Goal: Task Accomplishment & Management: Use online tool/utility

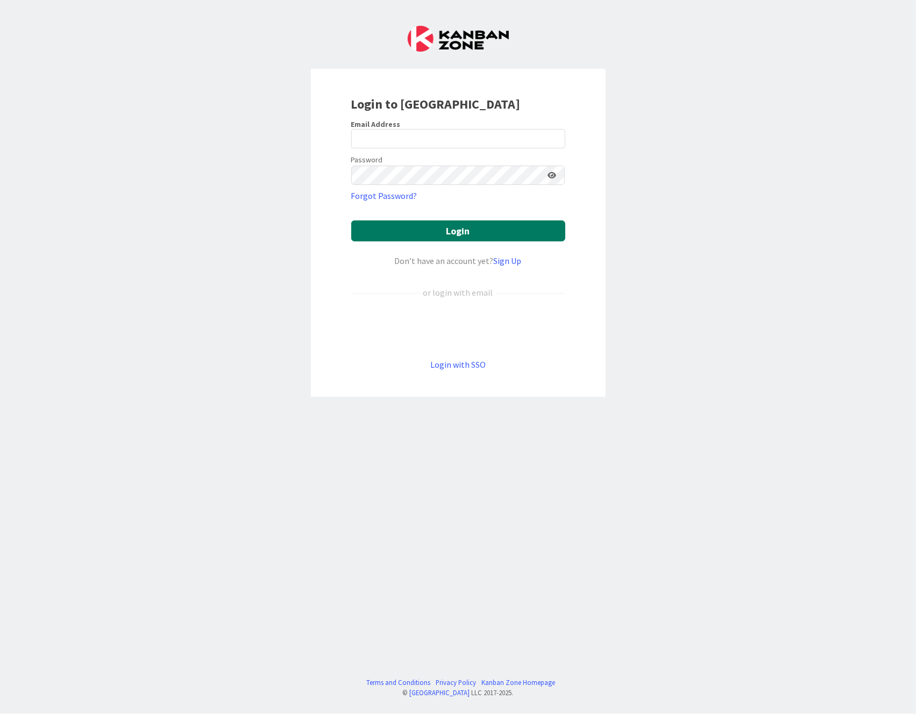
click at [455, 232] on button "Login" at bounding box center [458, 230] width 214 height 21
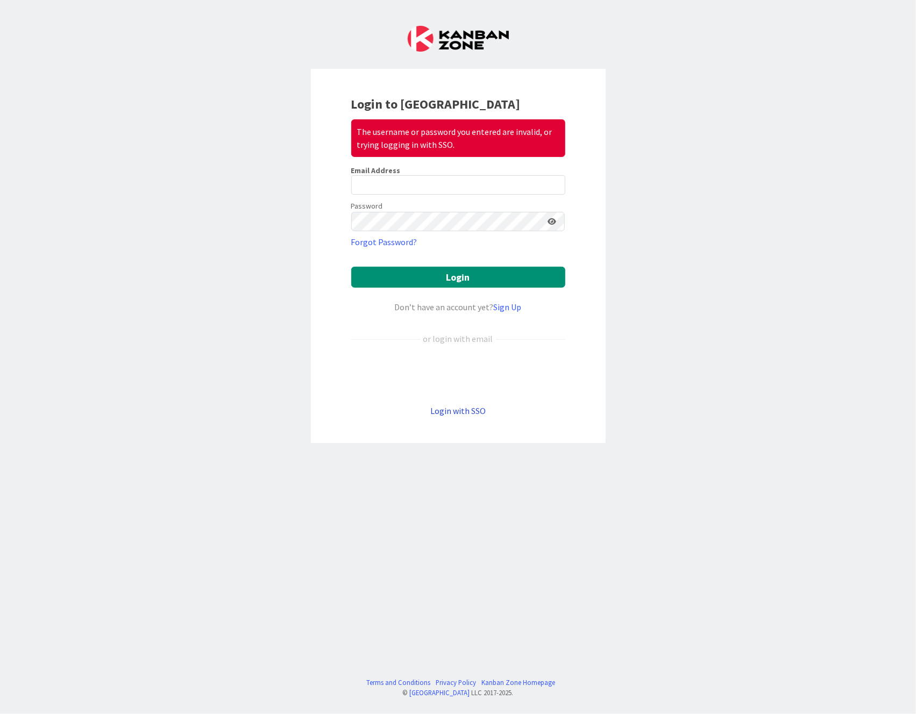
click at [464, 407] on link "Login with SSO" at bounding box center [457, 410] width 55 height 11
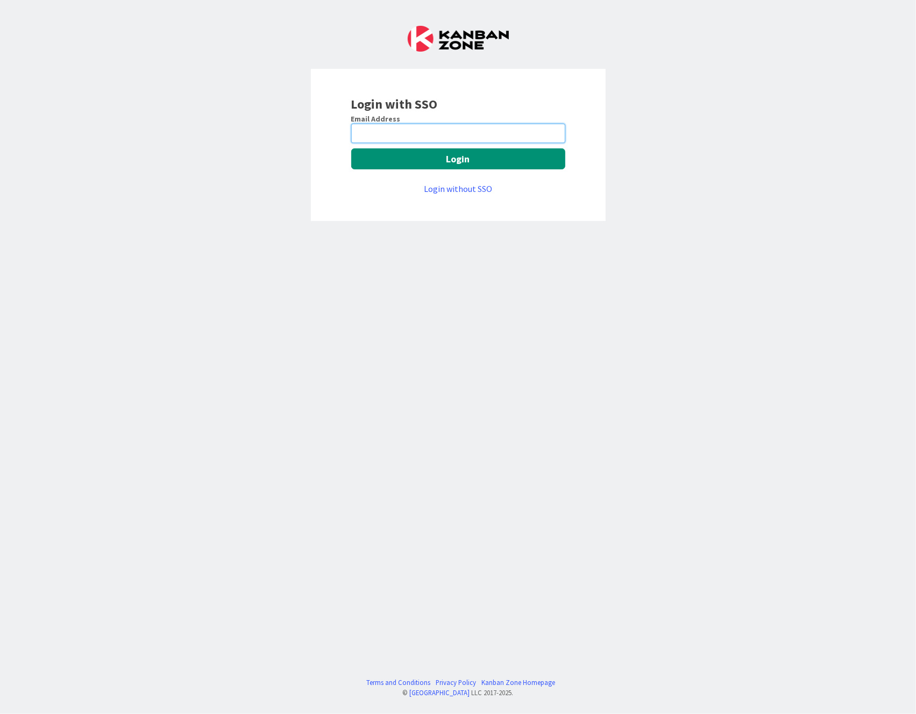
click at [436, 137] on input "email" at bounding box center [458, 133] width 214 height 19
type input "[EMAIL_ADDRESS][PERSON_NAME][DOMAIN_NAME]"
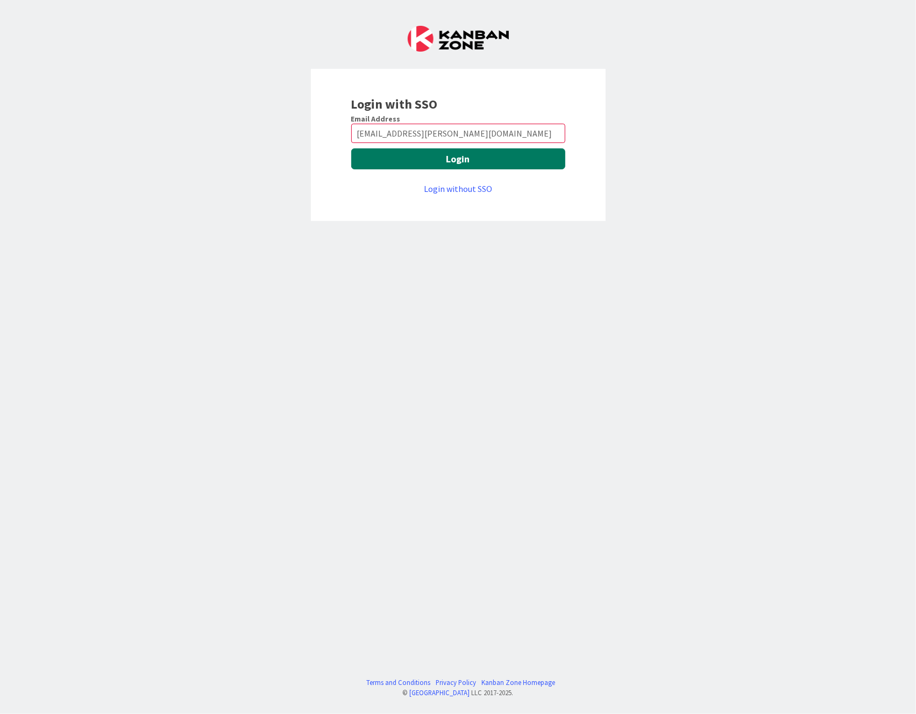
click at [437, 159] on button "Login" at bounding box center [458, 158] width 214 height 21
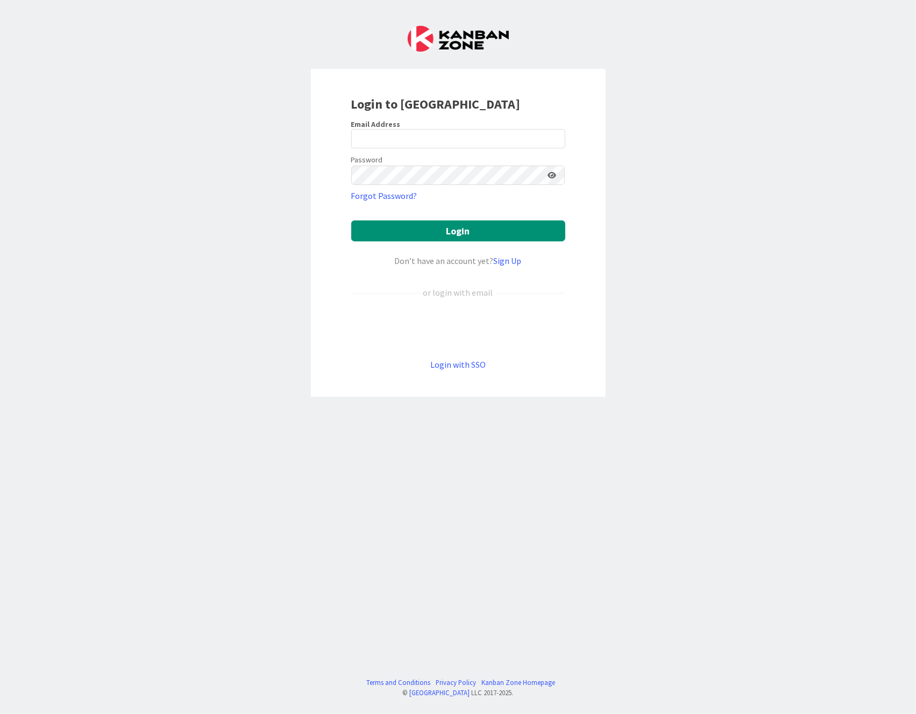
click at [425, 148] on form "Email Address Password Forgot Password? Login Don’t have an account yet? Sign U…" at bounding box center [458, 245] width 214 height 252
click at [415, 133] on input "email" at bounding box center [458, 138] width 214 height 19
type input "[EMAIL_ADDRESS][PERSON_NAME][DOMAIN_NAME]"
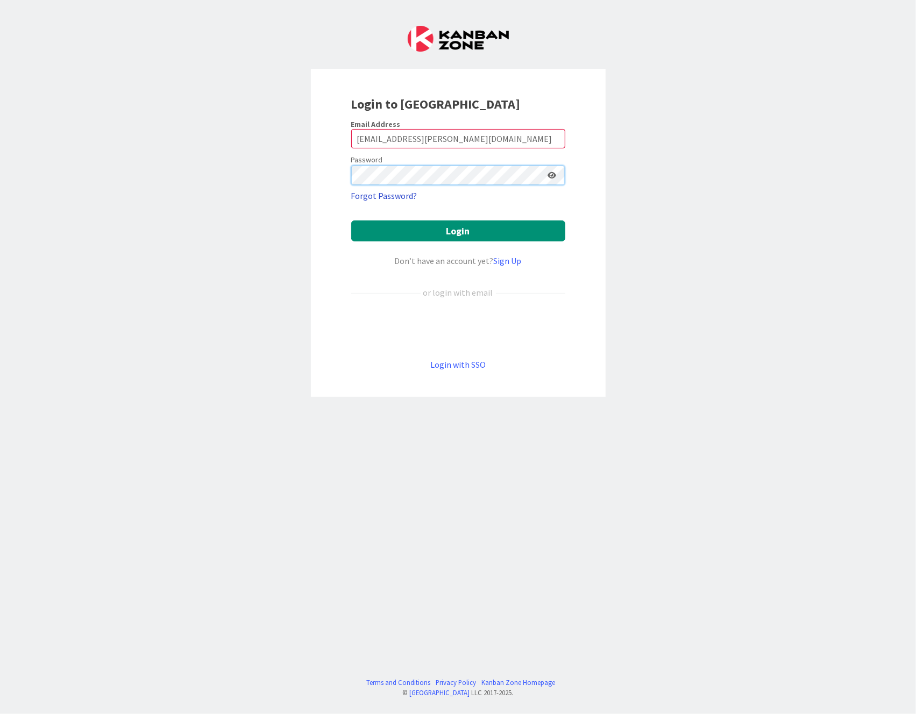
click at [351, 220] on button "Login" at bounding box center [458, 230] width 214 height 21
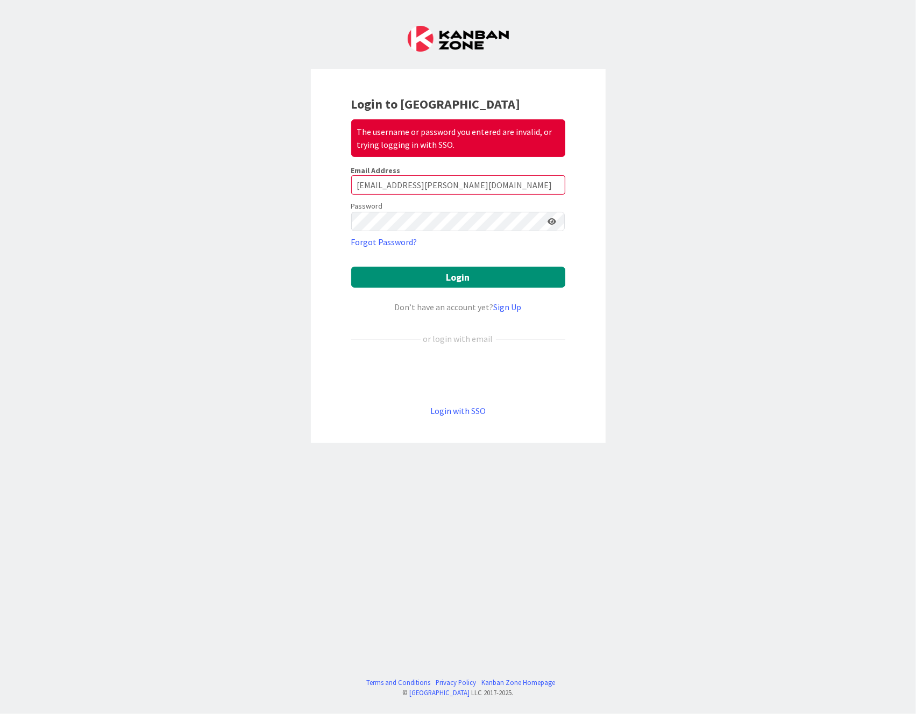
click at [553, 218] on icon at bounding box center [552, 222] width 9 height 8
click at [439, 282] on button "Login" at bounding box center [458, 277] width 214 height 21
click at [137, 213] on div "Login to Kanban Zone The username or password you entered are invalid, or tryin…" at bounding box center [458, 357] width 916 height 714
click at [351, 267] on button "Login" at bounding box center [458, 277] width 214 height 21
click at [625, 176] on div "Login to Kanban Zone The username or password you entered are invalid, or tryin…" at bounding box center [458, 357] width 916 height 714
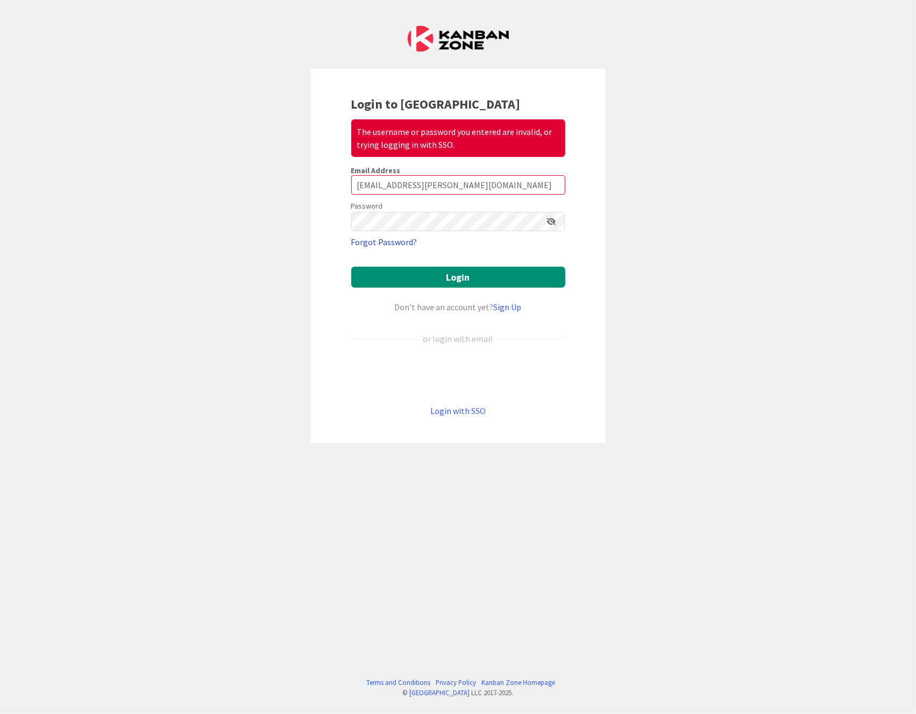
click at [378, 242] on link "Forgot Password?" at bounding box center [384, 242] width 66 height 13
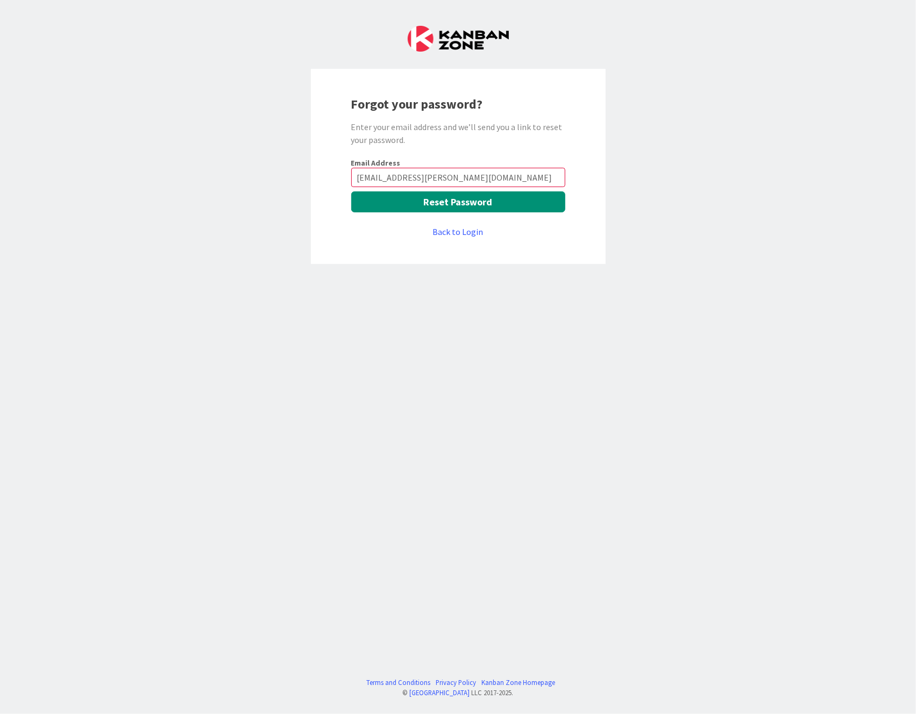
type input "[EMAIL_ADDRESS][PERSON_NAME][DOMAIN_NAME]"
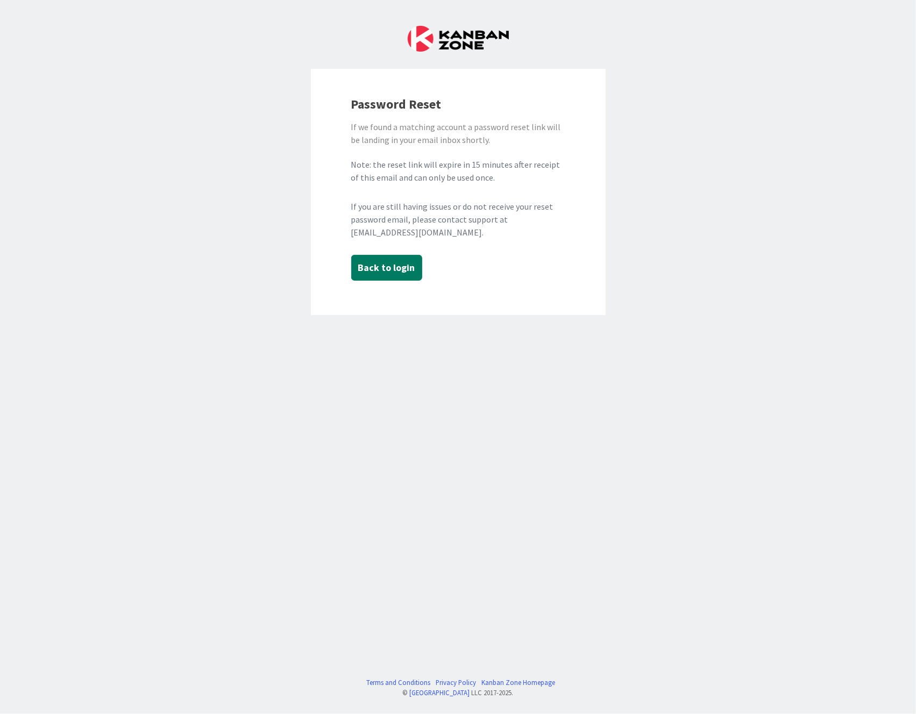
click at [391, 269] on button "Back to login" at bounding box center [386, 268] width 71 height 26
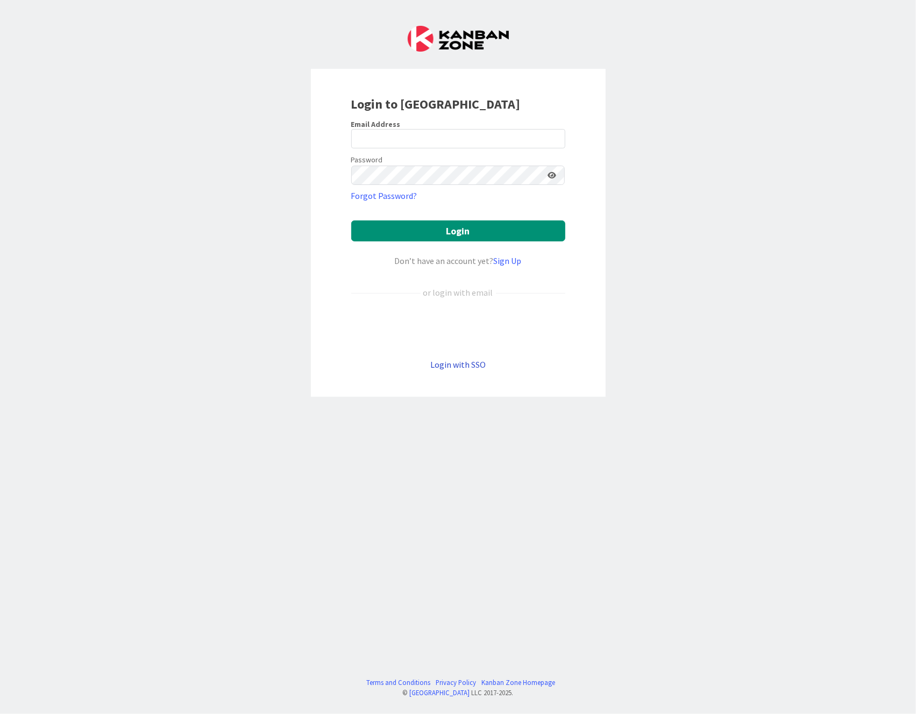
click at [438, 365] on link "Login with SSO" at bounding box center [457, 364] width 55 height 11
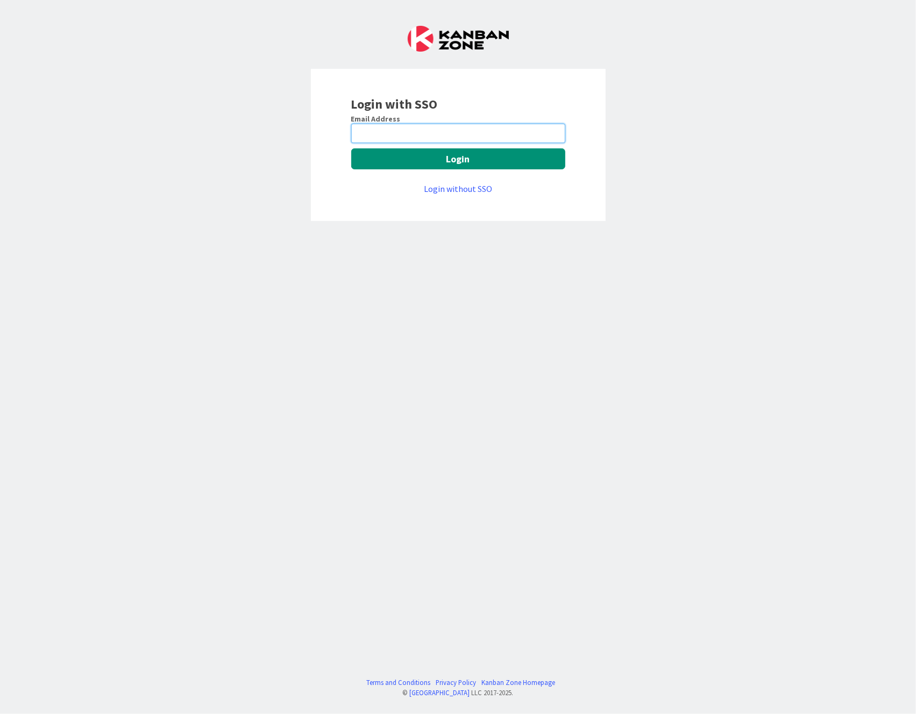
click at [401, 134] on input "email" at bounding box center [458, 133] width 214 height 19
type input "[EMAIL_ADDRESS][PERSON_NAME][DOMAIN_NAME]"
click at [452, 189] on link "Login without SSO" at bounding box center [458, 188] width 68 height 11
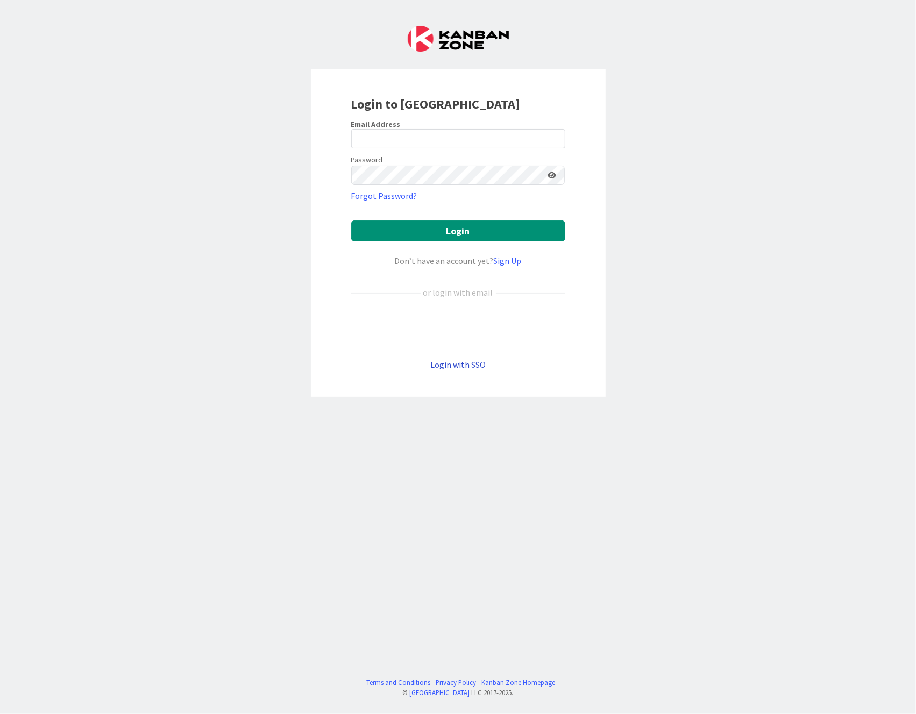
click at [453, 367] on link "Login with SSO" at bounding box center [457, 364] width 55 height 11
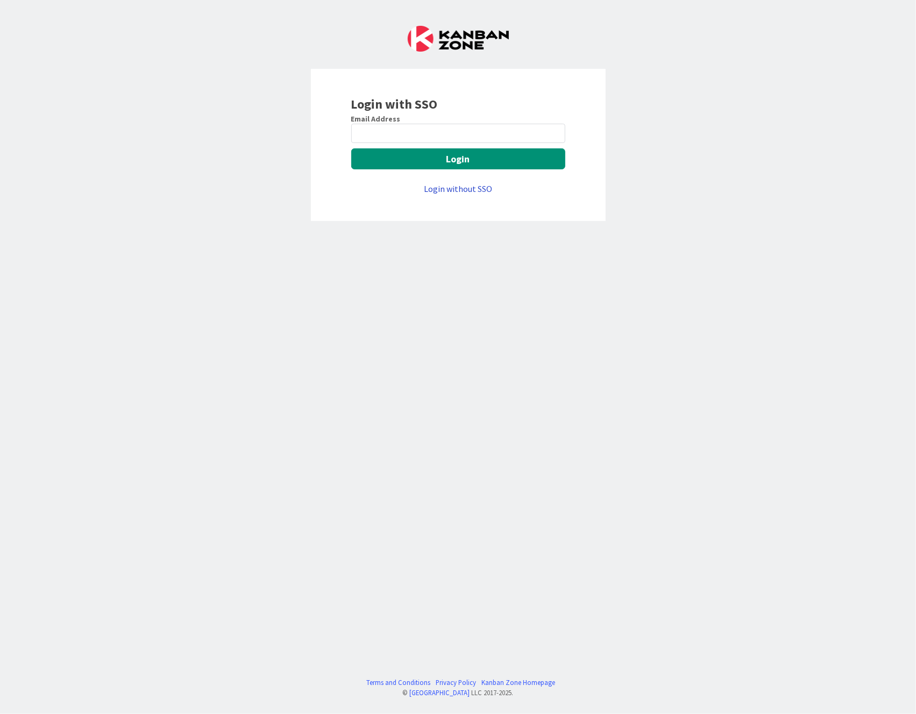
click at [447, 188] on link "Login without SSO" at bounding box center [458, 188] width 68 height 11
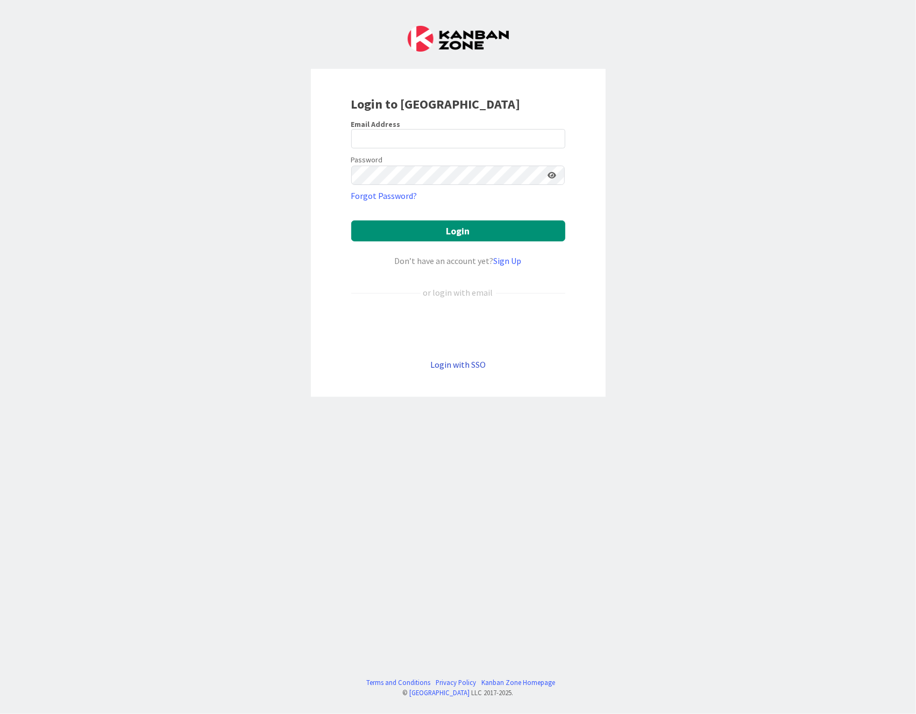
click at [473, 363] on link "Login with SSO" at bounding box center [457, 364] width 55 height 11
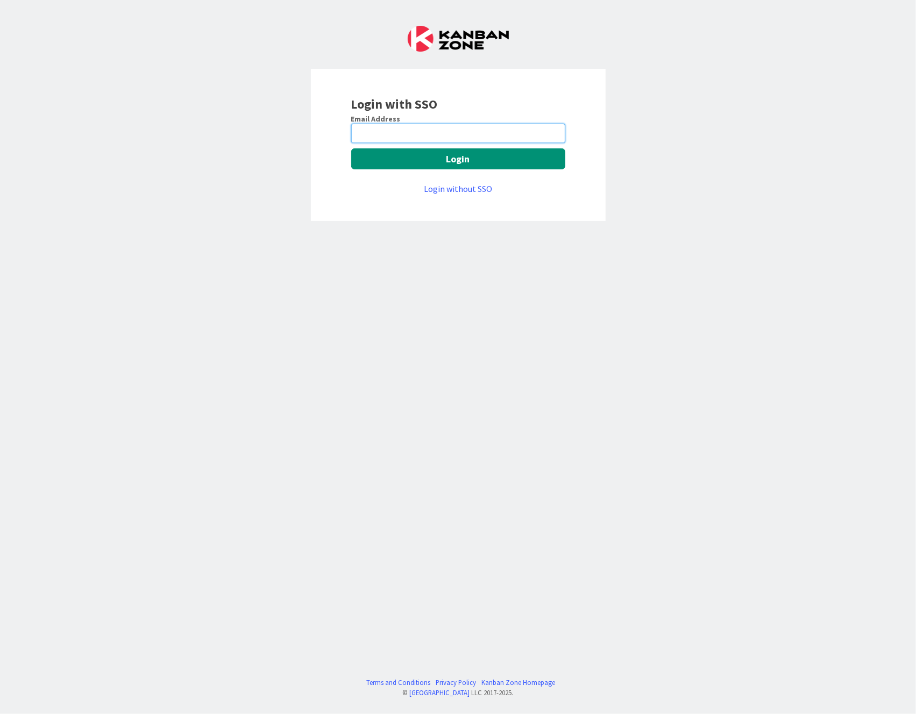
click at [425, 134] on input "email" at bounding box center [458, 133] width 214 height 19
type input "[EMAIL_ADDRESS][PERSON_NAME][DOMAIN_NAME]"
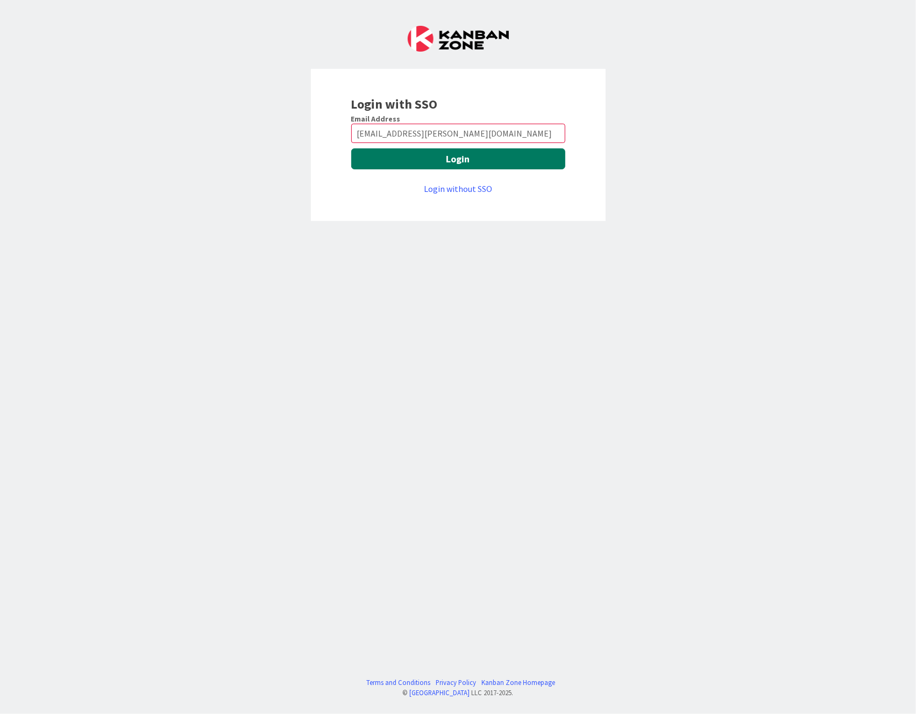
click at [351, 148] on button "Login" at bounding box center [458, 158] width 214 height 21
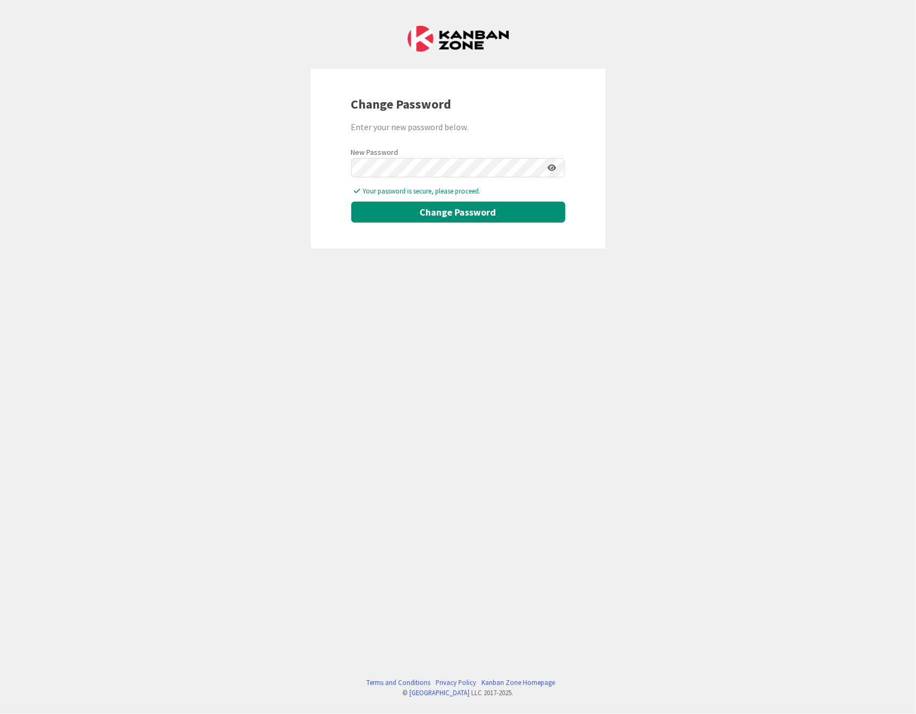
click at [548, 167] on icon at bounding box center [552, 168] width 9 height 8
click at [455, 208] on button "Change Password" at bounding box center [458, 212] width 214 height 21
click at [441, 213] on button "Change Password" at bounding box center [458, 212] width 214 height 21
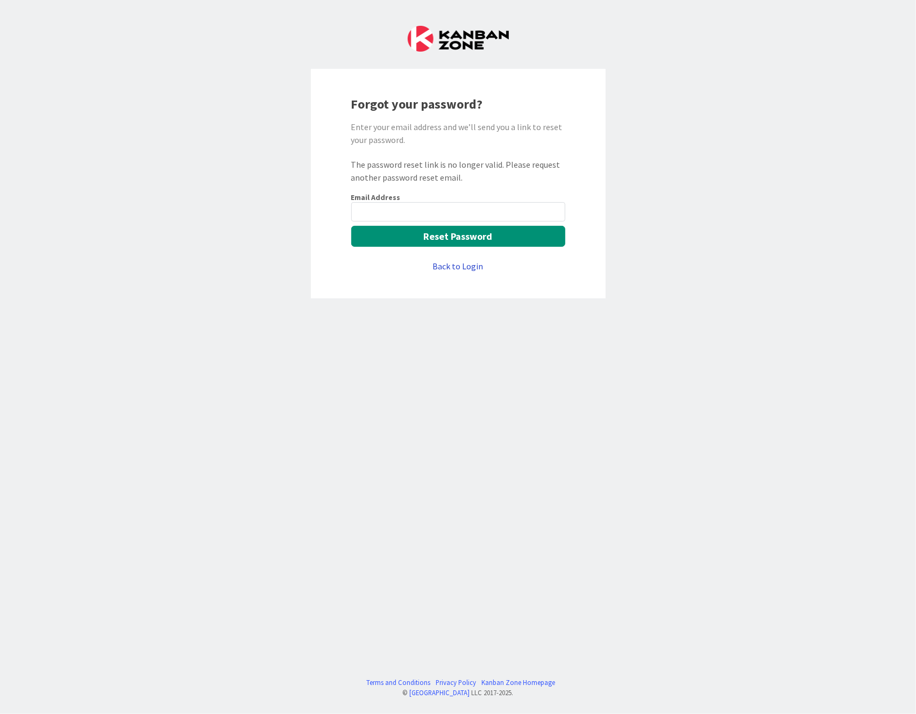
click at [445, 261] on link "Back to Login" at bounding box center [458, 266] width 51 height 13
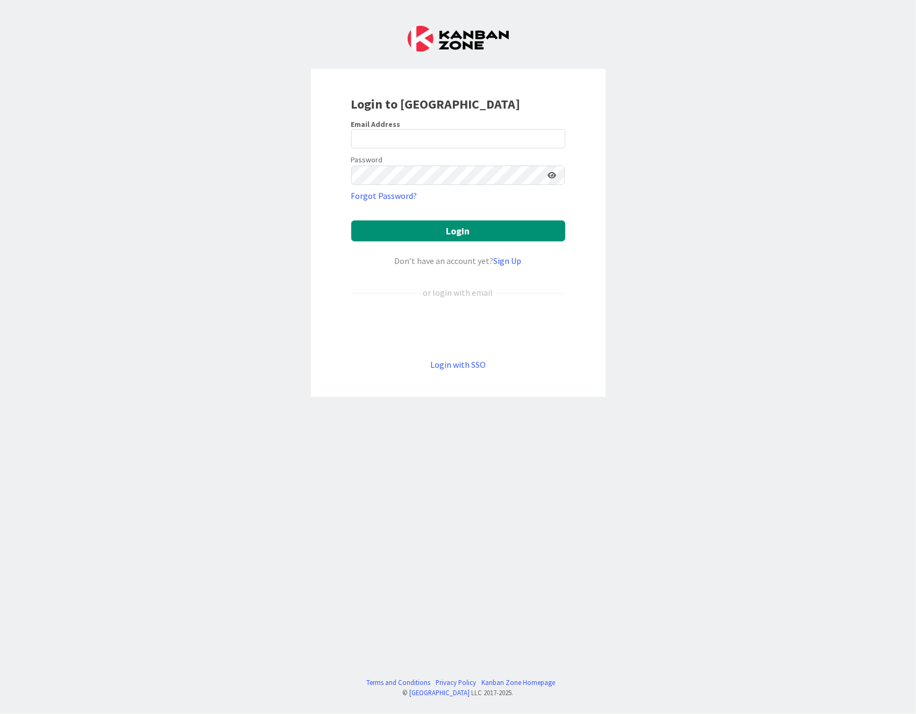
click at [387, 125] on label "Email Address" at bounding box center [375, 124] width 49 height 10
click at [385, 135] on input "email" at bounding box center [458, 138] width 214 height 19
type input "[EMAIL_ADDRESS][PERSON_NAME][DOMAIN_NAME]"
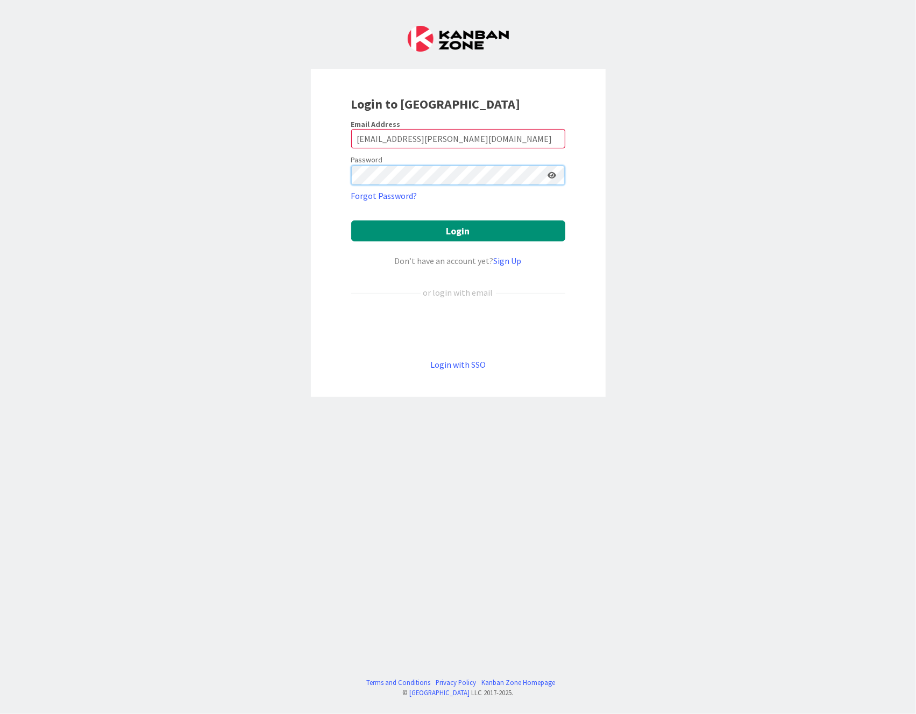
click at [351, 220] on button "Login" at bounding box center [458, 230] width 214 height 21
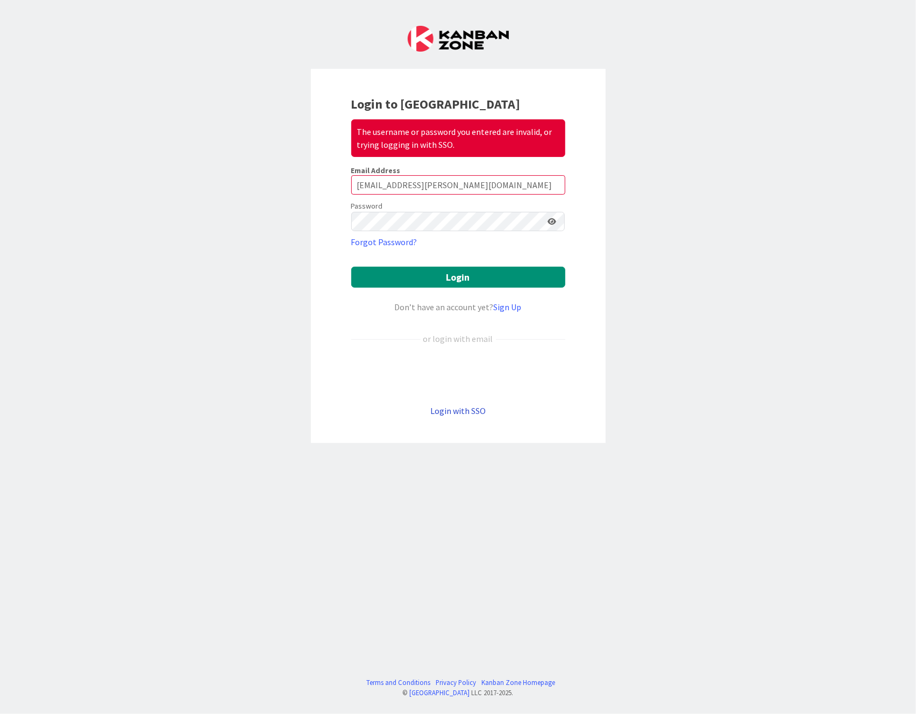
click at [458, 412] on link "Login with SSO" at bounding box center [457, 410] width 55 height 11
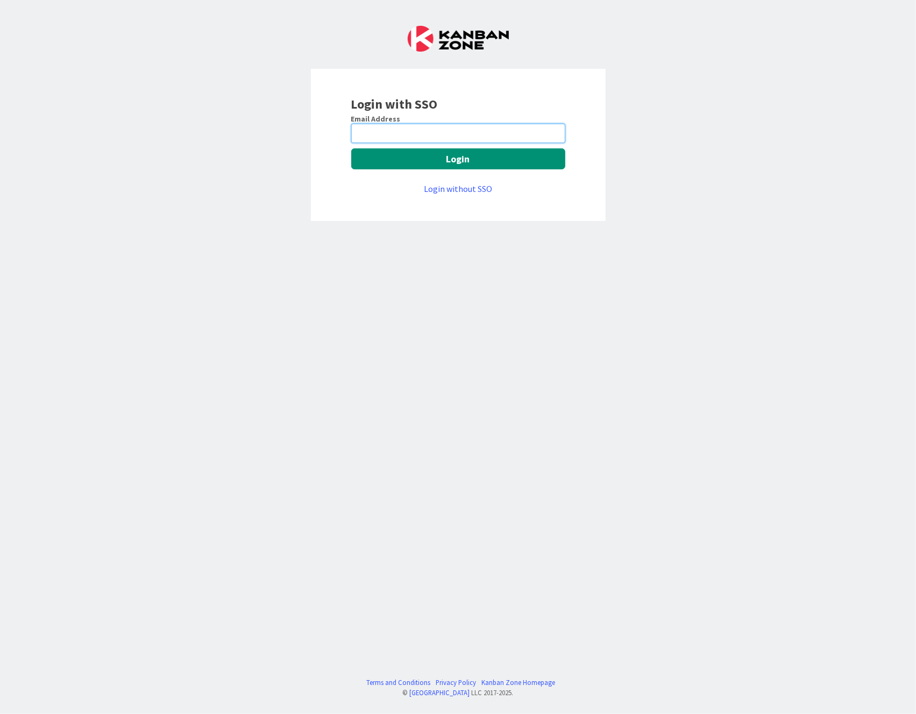
click at [459, 126] on input "email" at bounding box center [458, 133] width 214 height 19
type input "[EMAIL_ADDRESS][PERSON_NAME][DOMAIN_NAME]"
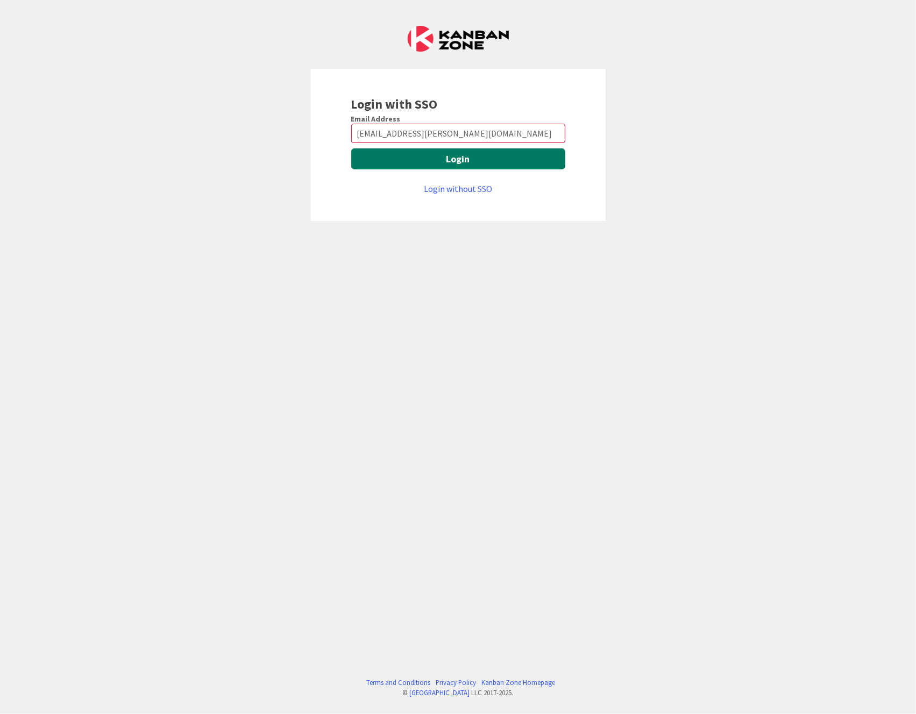
click at [461, 159] on button "Login" at bounding box center [458, 158] width 214 height 21
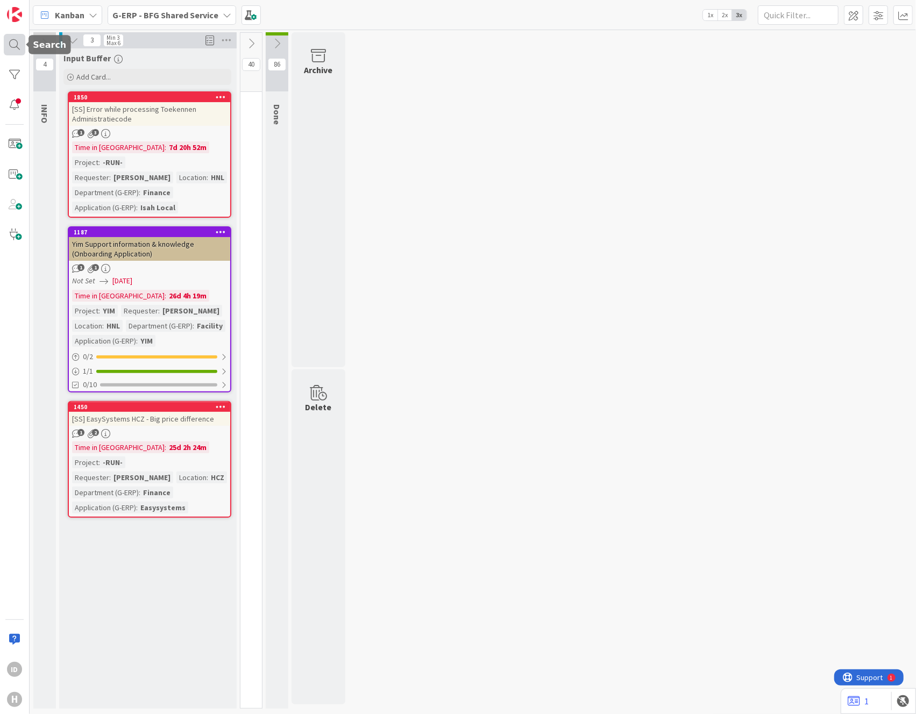
click at [11, 48] on div at bounding box center [15, 45] width 22 height 22
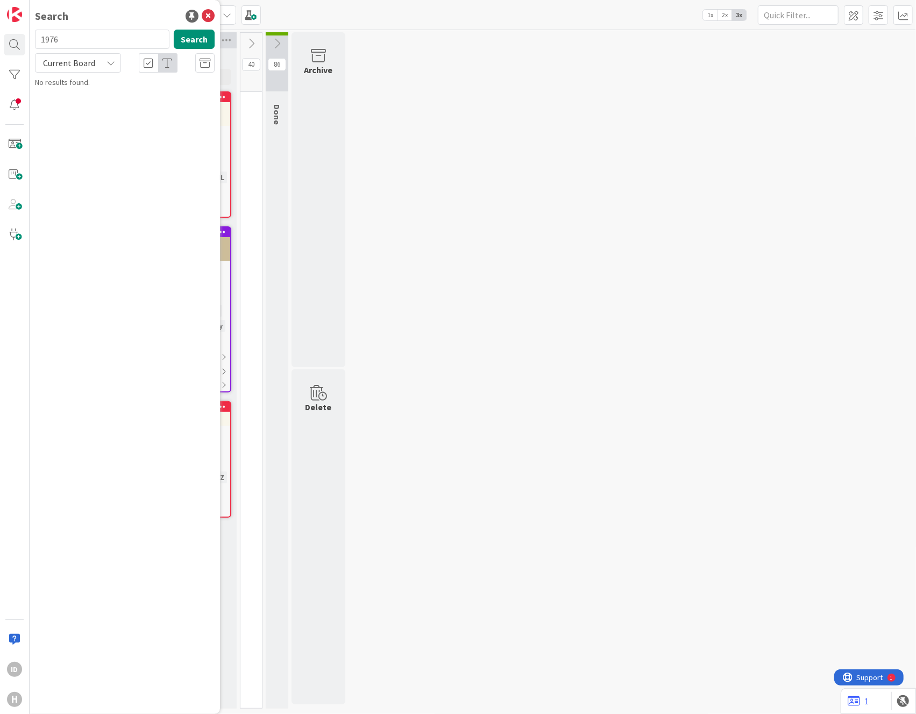
type input "1976"
click at [88, 60] on span "Current Board" at bounding box center [69, 63] width 52 height 11
click at [90, 104] on span "All Boards" at bounding box center [97, 107] width 112 height 16
click at [90, 104] on span "Installing interface between MyHuismanPortal and ISAH" at bounding box center [108, 100] width 116 height 21
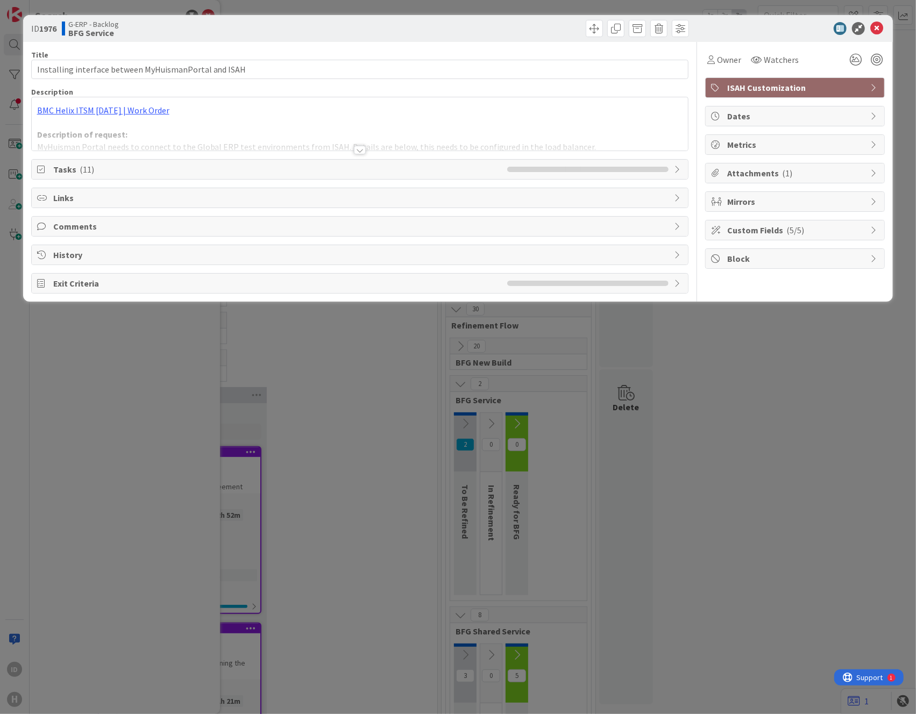
click at [359, 149] on div at bounding box center [360, 150] width 12 height 9
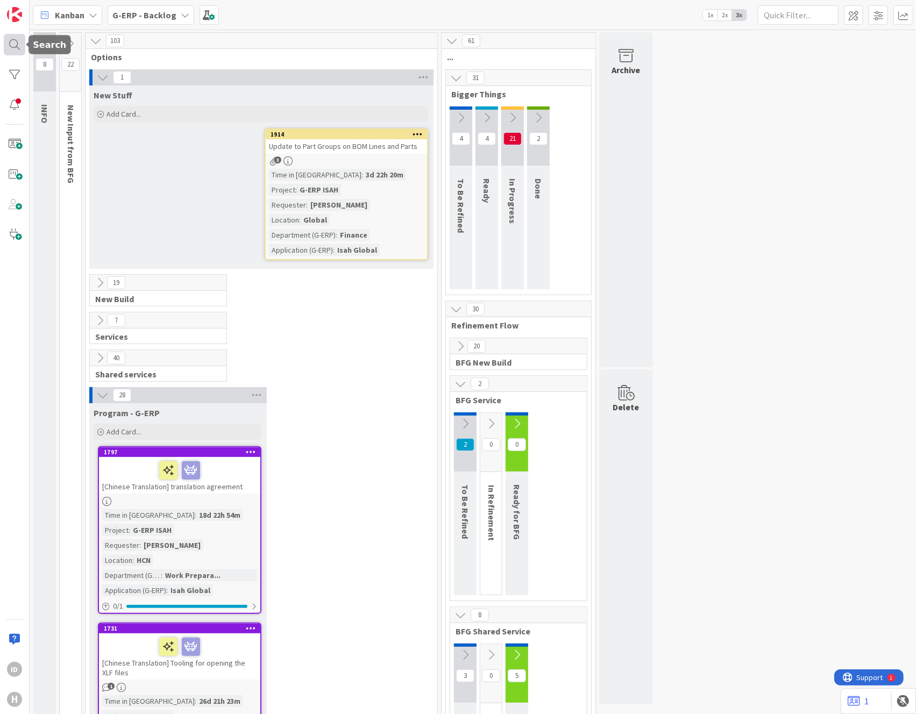
click at [14, 50] on div at bounding box center [15, 45] width 22 height 22
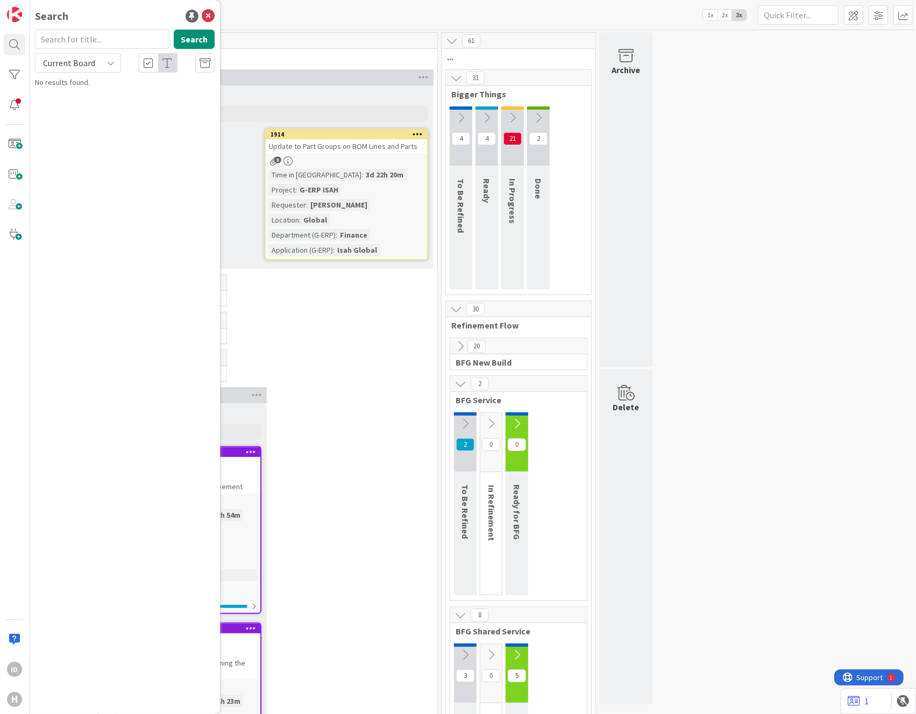
click at [51, 38] on input "text" at bounding box center [102, 39] width 134 height 19
type input "1976"
click at [81, 66] on span "Current Board" at bounding box center [69, 63] width 52 height 11
click at [181, 94] on p "Installing interface between MyHuismanPortal and ISAH" at bounding box center [132, 100] width 165 height 23
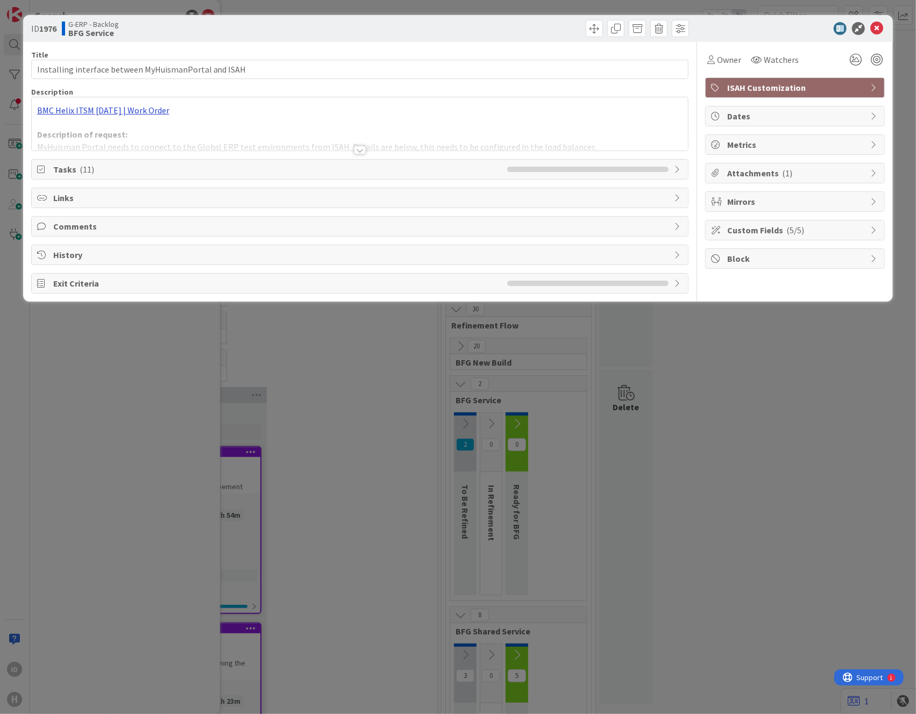
click at [149, 110] on div "BMC Helix ITSM 23.3.02 | Work Order Description of request: MyHuisman Portal ne…" at bounding box center [360, 123] width 657 height 53
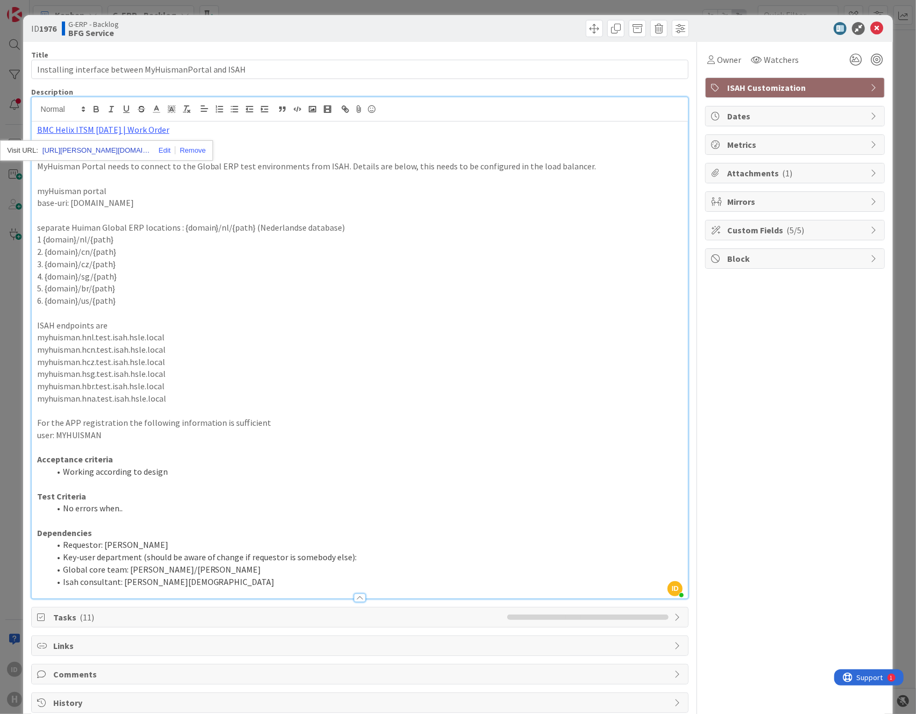
click at [73, 152] on link "https://huisman-smartit.onbmc.com/smartit/app/#/workorder/IDGHEXFAF704DATCVWOQT…" at bounding box center [96, 151] width 108 height 14
click at [872, 25] on icon at bounding box center [876, 28] width 13 height 13
